Goal: Task Accomplishment & Management: Manage account settings

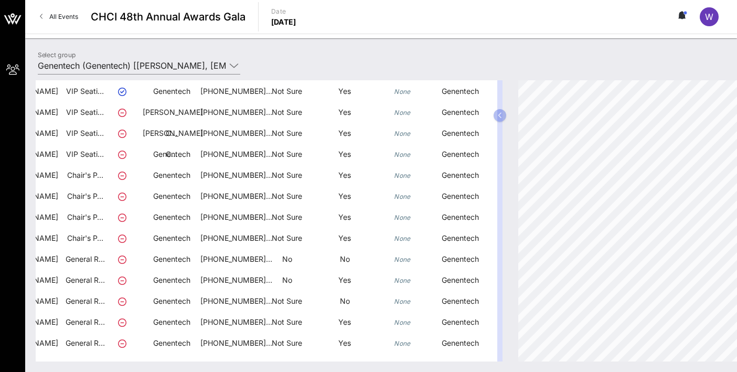
scroll to position [161, 139]
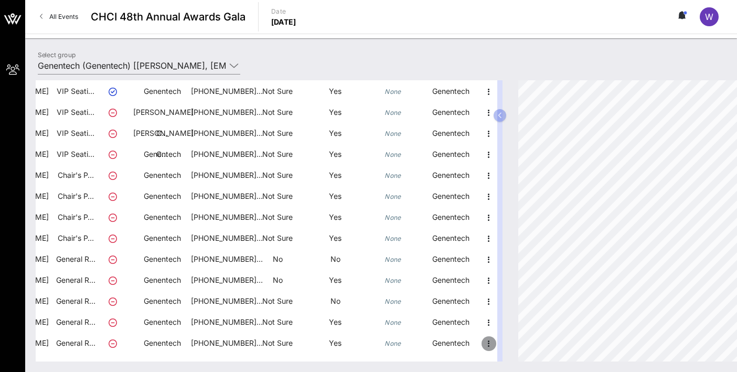
click at [486, 343] on icon "button" at bounding box center [489, 343] width 13 height 13
drag, startPoint x: 513, startPoint y: 353, endPoint x: 511, endPoint y: 338, distance: 14.8
click at [511, 338] on div "Edit Delete" at bounding box center [515, 345] width 38 height 42
click at [486, 345] on icon "button" at bounding box center [489, 343] width 13 height 13
click at [506, 331] on div "Edit" at bounding box center [515, 334] width 21 height 8
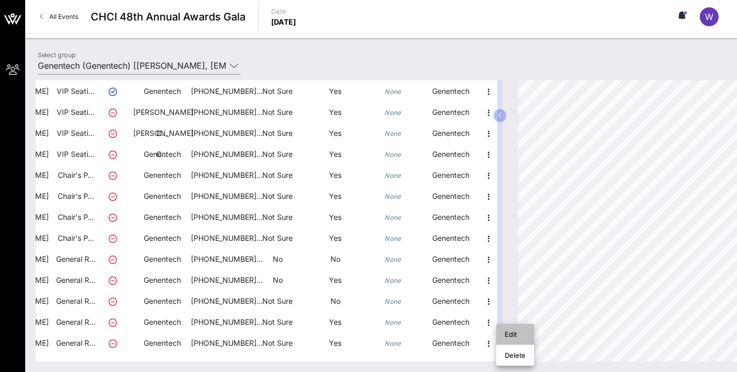
scroll to position [161, 0]
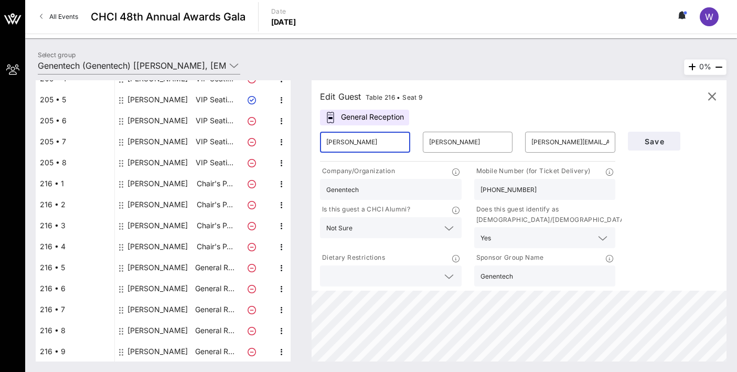
click at [369, 146] on input "[PERSON_NAME]" at bounding box center [365, 142] width 78 height 17
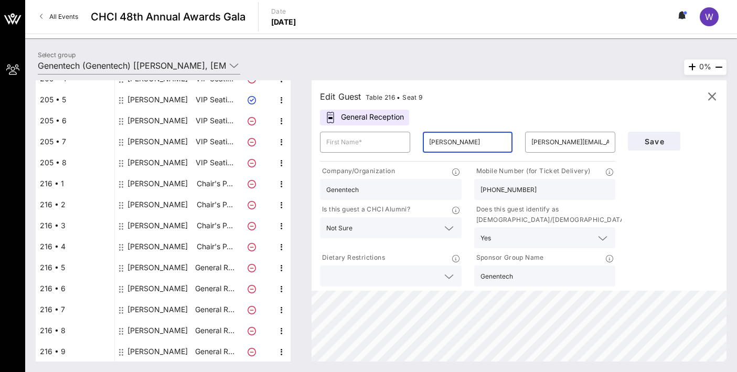
click at [455, 137] on input "[PERSON_NAME]" at bounding box center [468, 142] width 78 height 17
click at [554, 133] on div "[PERSON_NAME][EMAIL_ADDRESS][PERSON_NAME][PERSON_NAME][DOMAIN_NAME]" at bounding box center [571, 142] width 78 height 21
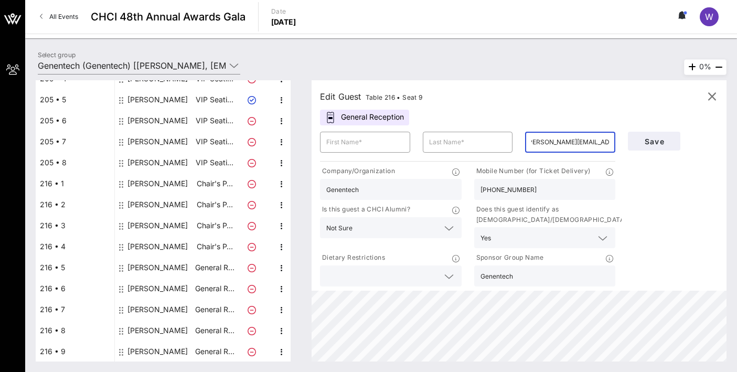
click at [554, 139] on input "[PERSON_NAME][EMAIL_ADDRESS][PERSON_NAME][PERSON_NAME][DOMAIN_NAME]" at bounding box center [571, 142] width 78 height 17
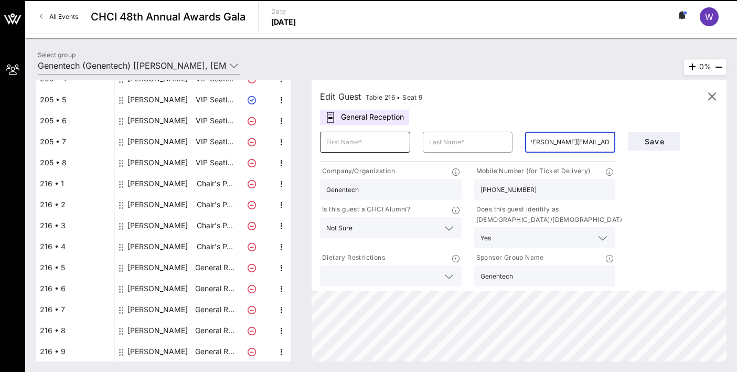
click at [394, 144] on input "text" at bounding box center [365, 142] width 78 height 17
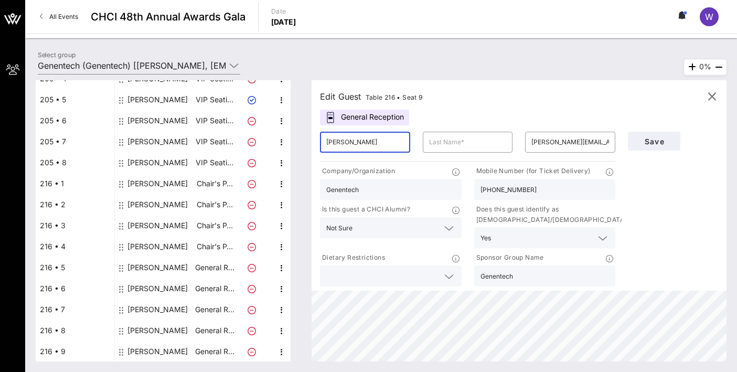
click at [329, 143] on input "[PERSON_NAME]" at bounding box center [365, 142] width 78 height 17
type input "[PERSON_NAME]"
click at [461, 149] on input "text" at bounding box center [468, 142] width 78 height 17
type input "Crerand"
click at [577, 137] on input "[PERSON_NAME][EMAIL_ADDRESS][PERSON_NAME][PERSON_NAME][DOMAIN_NAME]" at bounding box center [571, 142] width 78 height 17
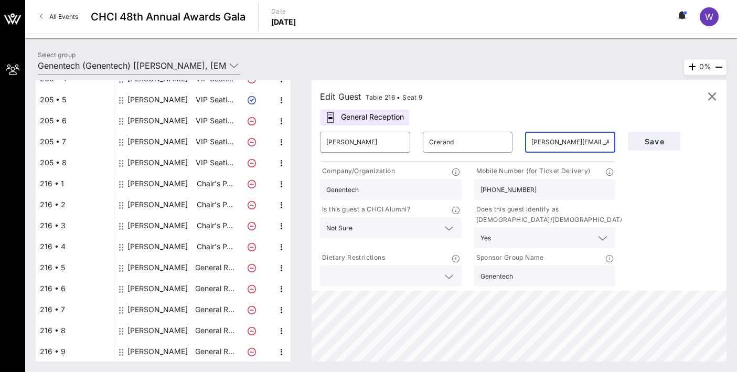
click at [577, 137] on input "[PERSON_NAME][EMAIL_ADDRESS][PERSON_NAME][PERSON_NAME][DOMAIN_NAME]" at bounding box center [571, 142] width 78 height 17
type input "[PERSON_NAME][EMAIL_ADDRESS][PERSON_NAME][DOMAIN_NAME]"
click at [557, 183] on input "[PHONE_NUMBER]" at bounding box center [545, 190] width 129 height 14
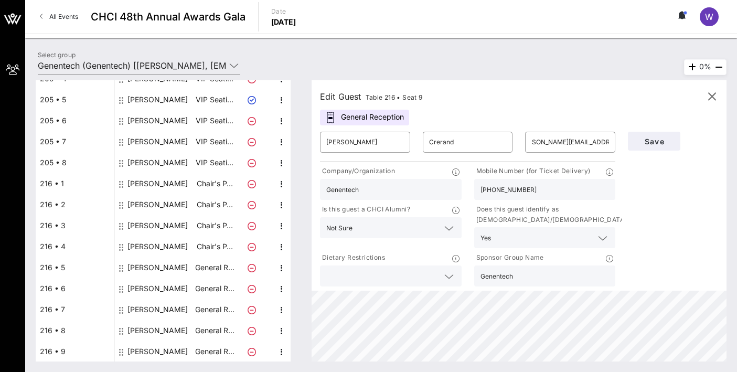
scroll to position [0, 0]
click at [557, 183] on input "[PHONE_NUMBER]" at bounding box center [545, 190] width 129 height 14
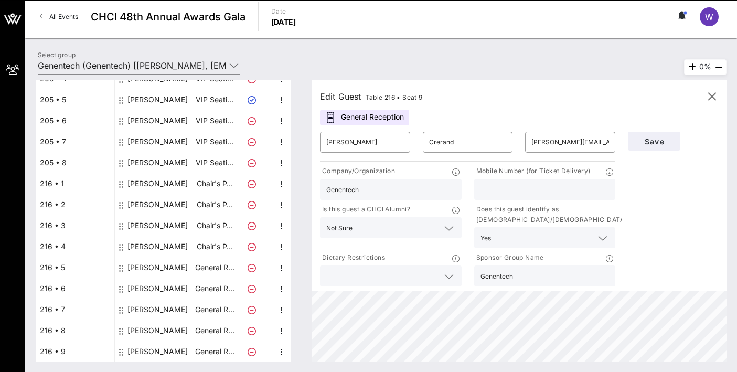
click at [379, 194] on input "Genentech" at bounding box center [390, 190] width 129 height 14
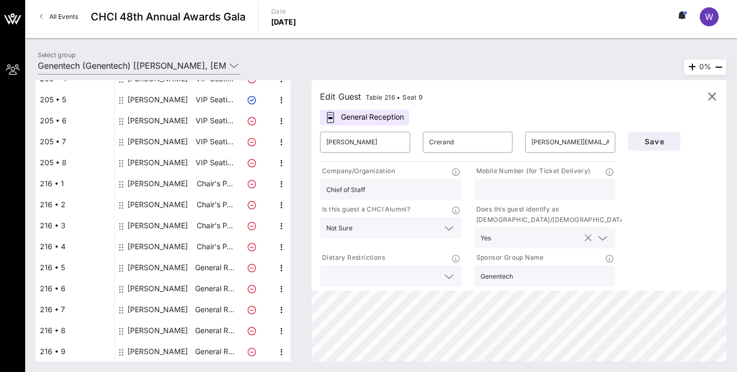
type input "Chief of Staff"
click at [513, 230] on div "Yes" at bounding box center [545, 237] width 129 height 21
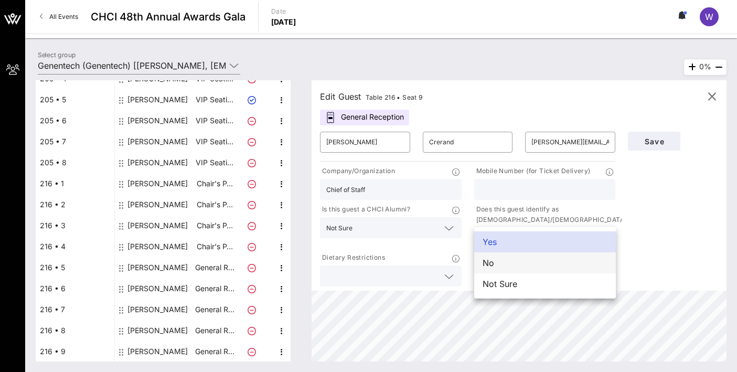
click at [495, 267] on div "No" at bounding box center [545, 262] width 142 height 21
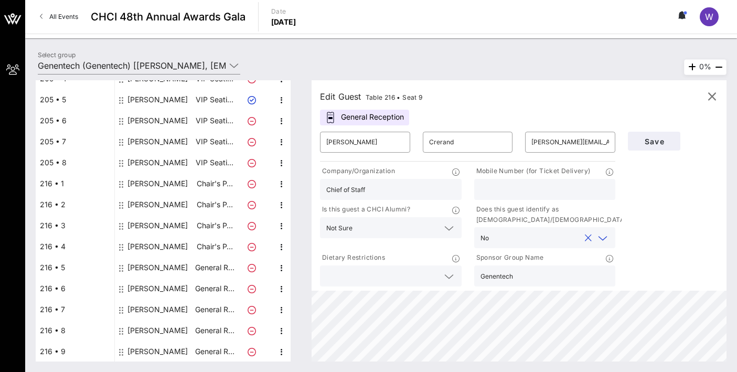
click at [503, 246] on div "No" at bounding box center [545, 237] width 129 height 21
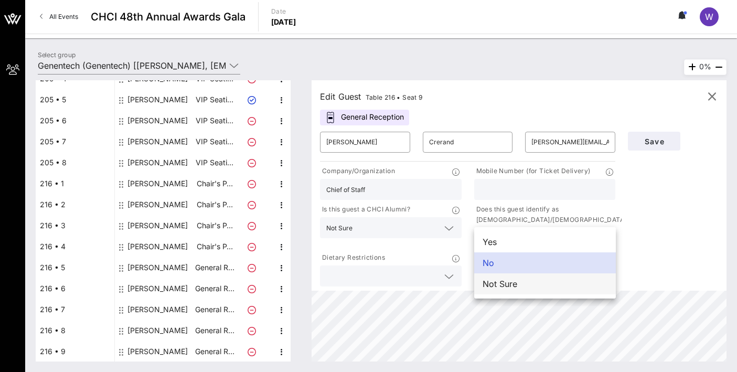
click at [503, 277] on div "Not Sure" at bounding box center [545, 283] width 142 height 21
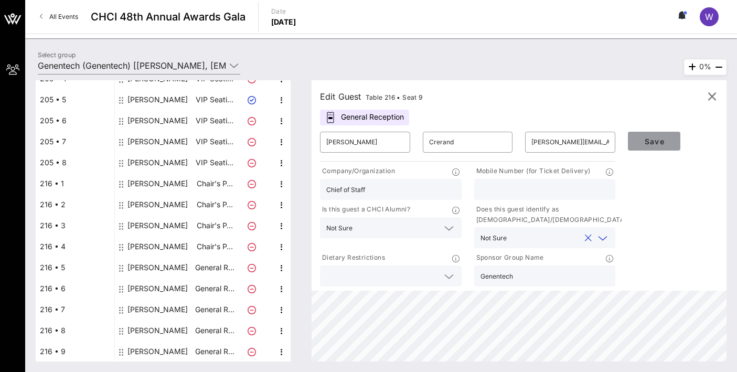
click at [656, 142] on span "Save" at bounding box center [654, 141] width 36 height 9
click at [657, 144] on span "Save" at bounding box center [654, 141] width 36 height 9
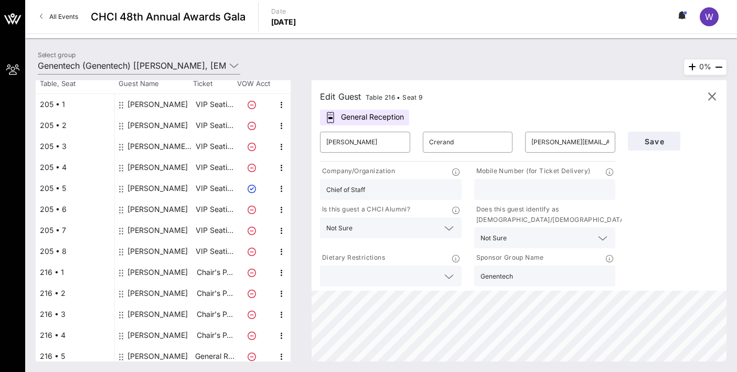
scroll to position [112, 0]
